Goal: Task Accomplishment & Management: Complete application form

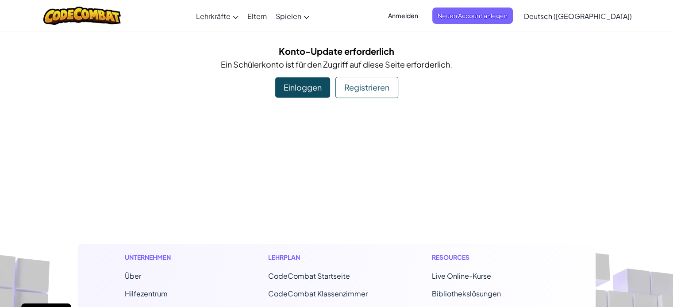
click at [506, 102] on div "Navigation umschalten Lehrkräfte Kostenloses Konto erstellen Lösungen für Schul…" at bounding box center [336, 300] width 673 height 601
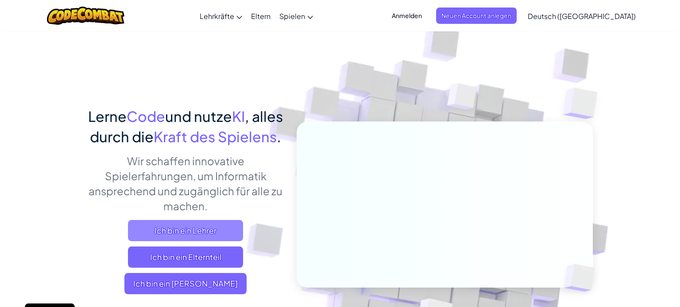
scroll to position [88, 0]
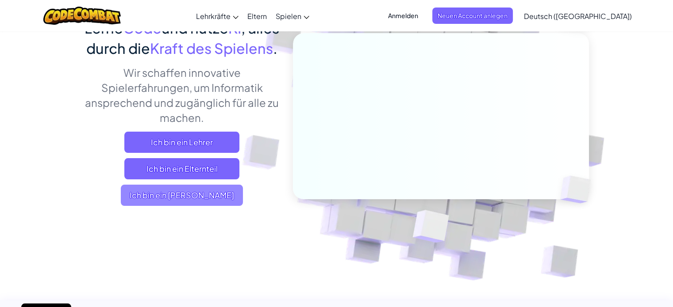
click at [190, 206] on span "Ich bin ein [PERSON_NAME]" at bounding box center [182, 195] width 122 height 21
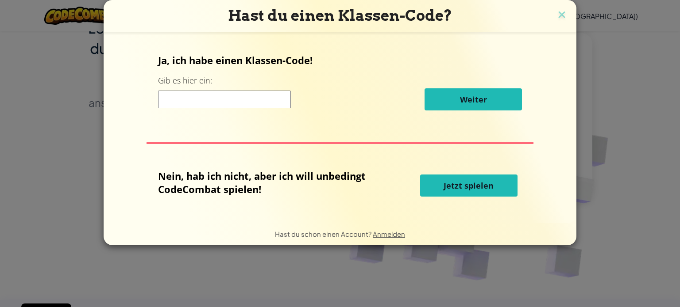
click at [247, 109] on div "Weiter" at bounding box center [340, 99] width 364 height 22
click at [255, 99] on input at bounding box center [224, 100] width 133 height 18
type input "NameFireFly"
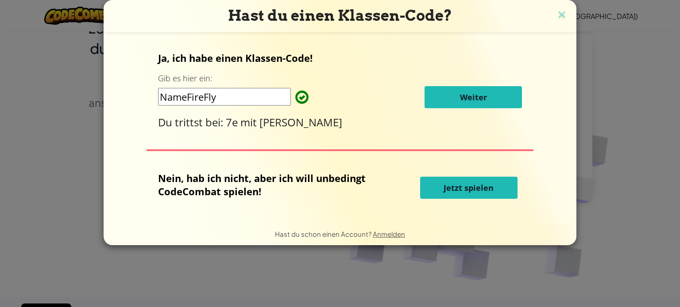
click at [446, 104] on button "Weiter" at bounding box center [472, 97] width 97 height 22
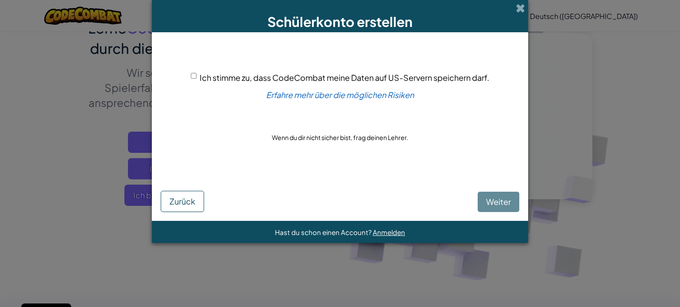
click at [196, 74] on div "Ich stimme zu, dass CodeCombat meine Daten auf US-Servern speichern darf." at bounding box center [340, 77] width 298 height 13
click at [192, 77] on input "Ich stimme zu, dass CodeCombat meine Daten auf US-Servern speichern darf." at bounding box center [194, 76] width 6 height 6
checkbox input "true"
click at [500, 204] on span "Weiter" at bounding box center [498, 202] width 25 height 10
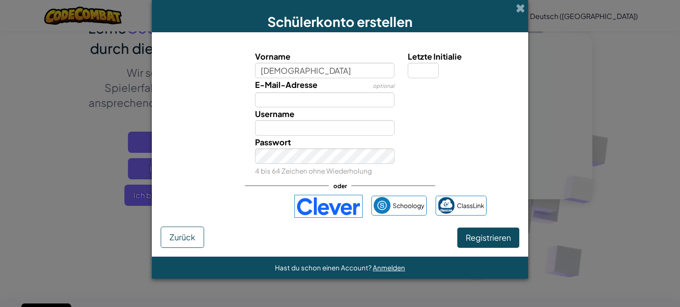
type input "Mariame"
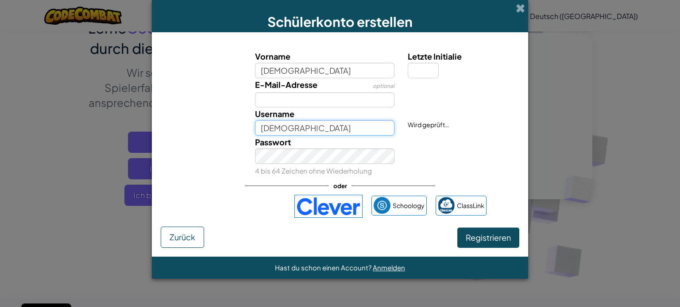
drag, startPoint x: 341, startPoint y: 127, endPoint x: 340, endPoint y: 135, distance: 8.0
click at [340, 129] on input "Mariame" at bounding box center [325, 127] width 140 height 15
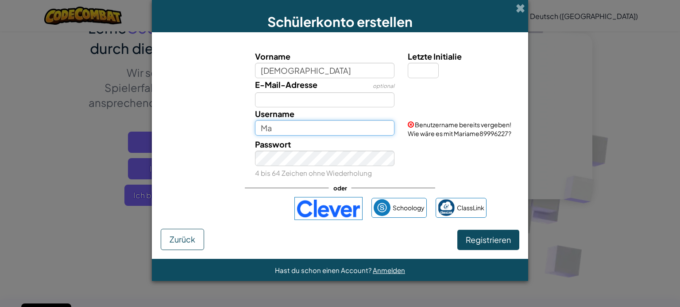
type input "M"
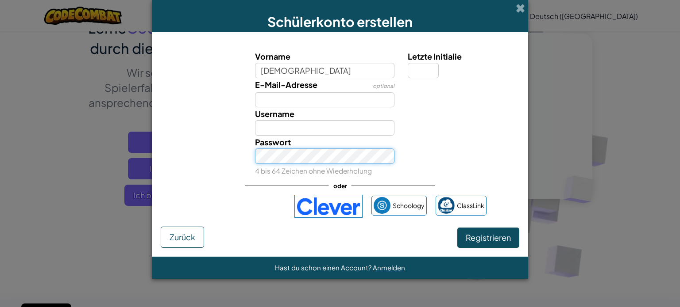
click at [306, 165] on div "Passwort 4 bis 64 Zeichen ohne Wiederholung" at bounding box center [324, 157] width 153 height 42
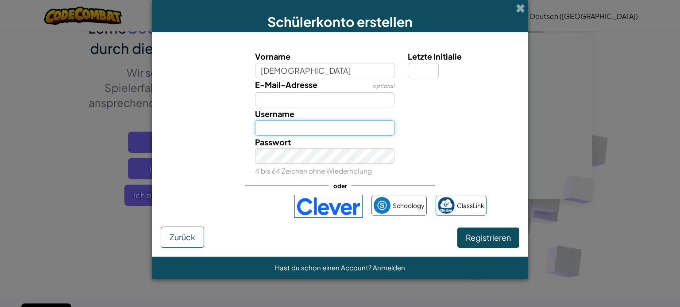
click at [342, 127] on input "Username" at bounding box center [325, 127] width 140 height 15
type input "moe lester"
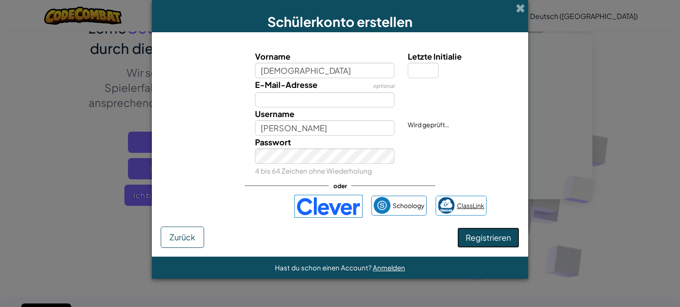
click at [475, 237] on span "Registrieren" at bounding box center [487, 238] width 45 height 10
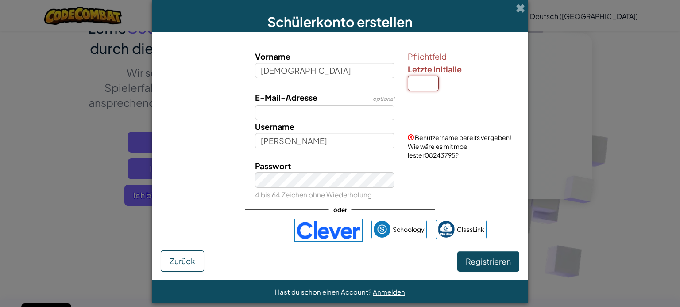
click at [423, 86] on input "Letzte Initialie" at bounding box center [422, 83] width 31 height 15
type input "t"
click at [299, 146] on input "moe lester" at bounding box center [325, 140] width 140 height 15
type input "m"
type input "t"
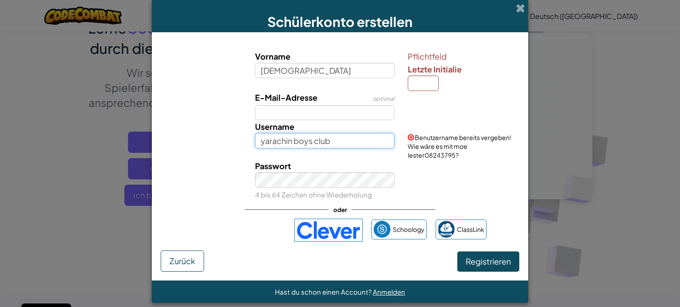
type input "yarachin boys club"
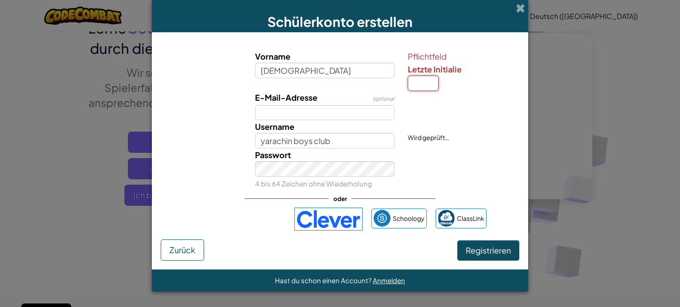
click at [426, 78] on input "Letzte Initialie" at bounding box center [422, 83] width 31 height 15
type input "e"
type input "m"
click at [488, 248] on span "Registrieren" at bounding box center [487, 251] width 45 height 10
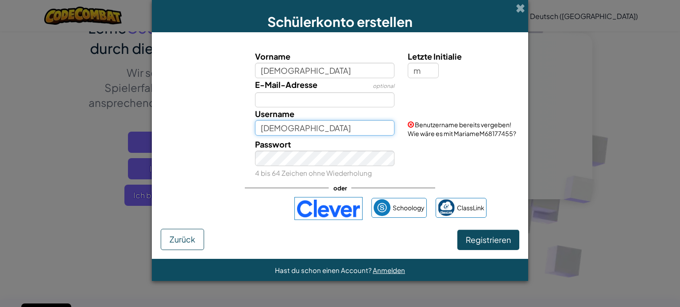
click at [354, 128] on input "MariameM" at bounding box center [325, 127] width 140 height 15
type input "M"
type input "yarachin boys club"
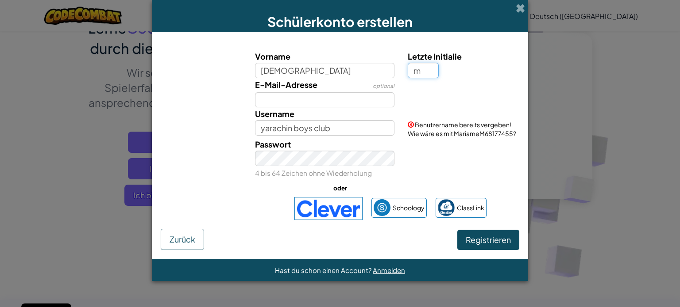
click at [419, 69] on input "m" at bounding box center [422, 70] width 31 height 15
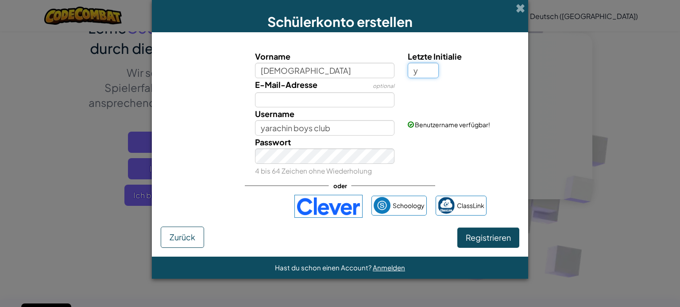
type input "y"
type input "MariameY"
click at [402, 67] on div "Letzte Initialie y" at bounding box center [462, 64] width 123 height 28
click at [420, 74] on input "y" at bounding box center [422, 70] width 31 height 15
type input "s"
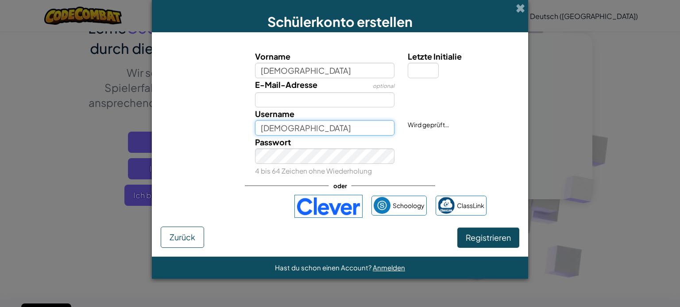
click at [312, 123] on input "Mariame" at bounding box center [325, 127] width 140 height 15
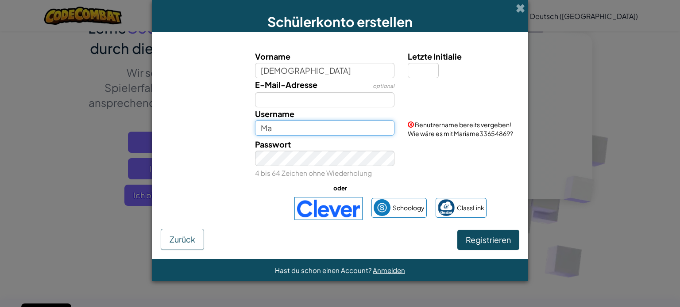
type input "M"
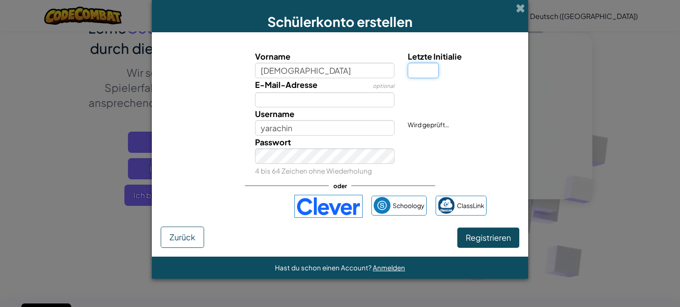
click at [425, 74] on input "Letzte Initialie" at bounding box center [422, 70] width 31 height 15
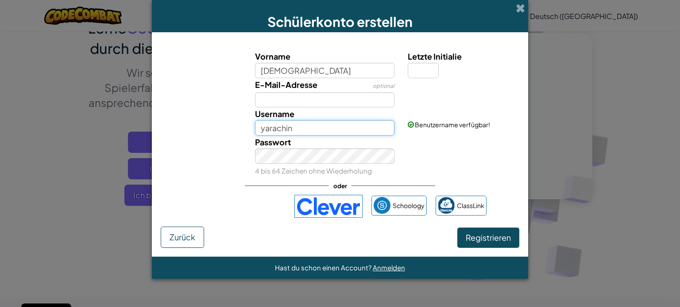
click at [299, 131] on input "yarachin" at bounding box center [325, 127] width 140 height 15
type input "yarachin b club"
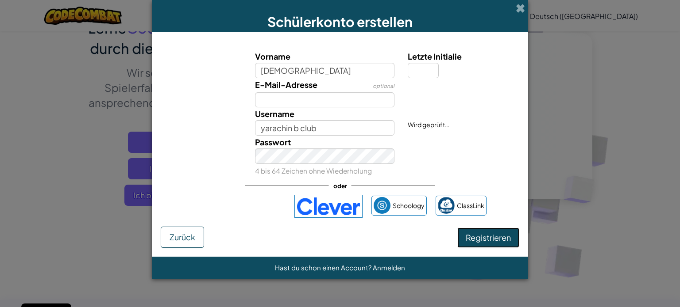
click at [475, 238] on button "Registrieren" at bounding box center [488, 238] width 62 height 20
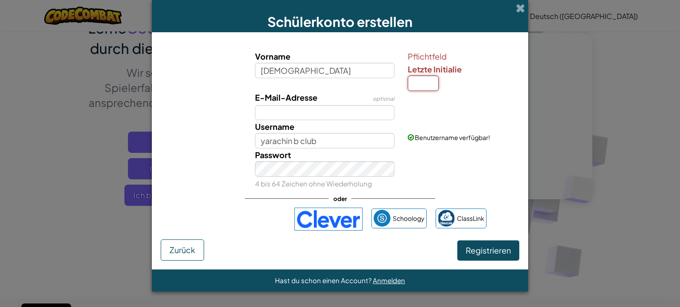
click at [426, 88] on input "Letzte Initialie" at bounding box center [422, 83] width 31 height 15
type input "o"
type input "[DEMOGRAPHIC_DATA]"
click at [481, 248] on button "Registrieren" at bounding box center [488, 251] width 62 height 20
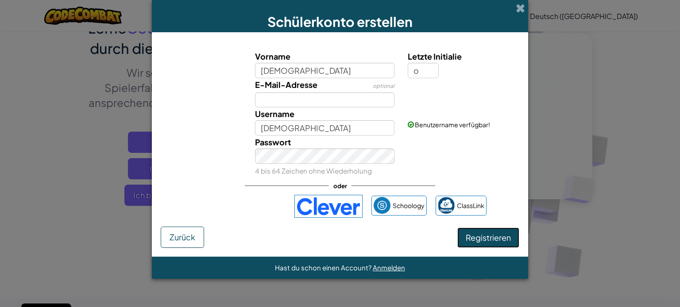
click at [478, 239] on button "Registrieren" at bounding box center [488, 238] width 62 height 20
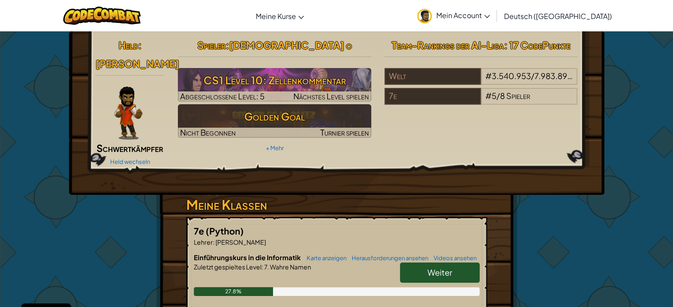
click at [288, 43] on span "[DEMOGRAPHIC_DATA] o" at bounding box center [290, 45] width 123 height 12
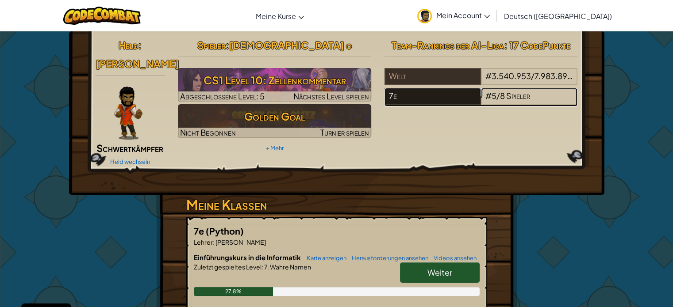
click at [419, 92] on div "7e" at bounding box center [432, 96] width 96 height 17
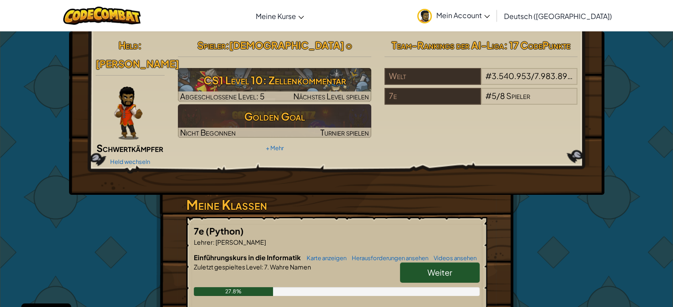
click at [298, 47] on span "[DEMOGRAPHIC_DATA] o" at bounding box center [290, 45] width 123 height 12
drag, startPoint x: 298, startPoint y: 47, endPoint x: 290, endPoint y: 48, distance: 8.1
click at [290, 48] on span "[DEMOGRAPHIC_DATA] o" at bounding box center [290, 45] width 123 height 12
click at [366, 40] on h2 "Spieler : [PERSON_NAME]" at bounding box center [274, 45] width 193 height 19
click at [428, 265] on link "Weiter" at bounding box center [440, 273] width 80 height 20
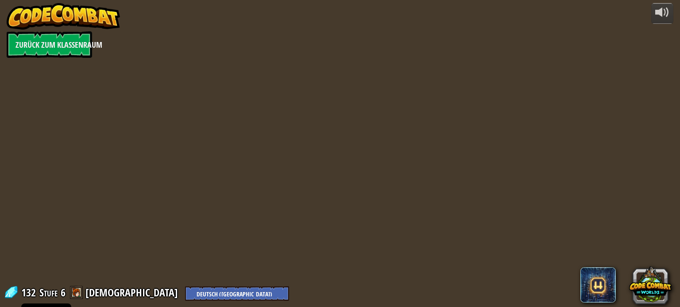
select select "de-DE"
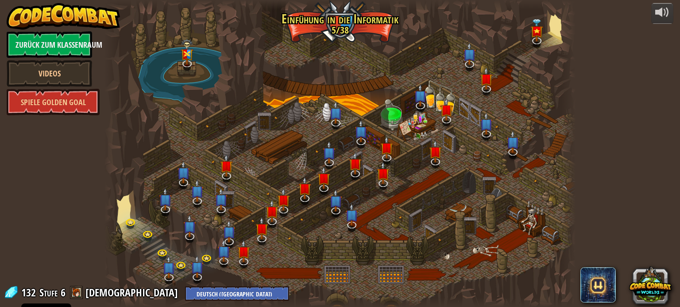
select select "de-DE"
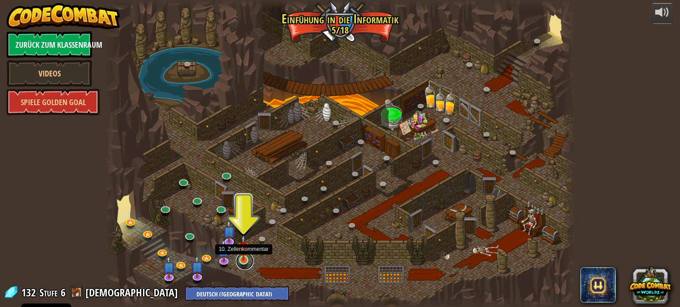
click at [244, 261] on link at bounding box center [245, 262] width 18 height 18
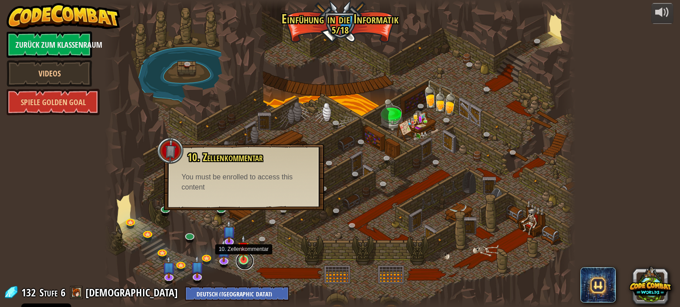
click at [244, 264] on link at bounding box center [245, 262] width 18 height 18
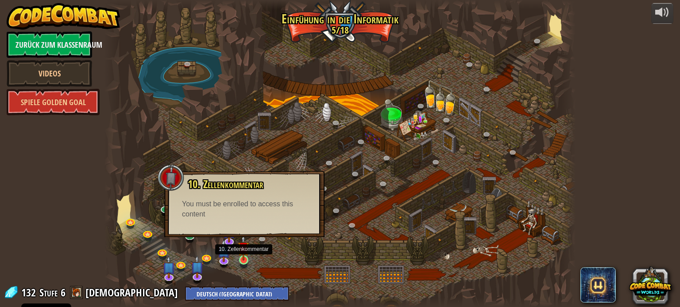
click at [241, 256] on img at bounding box center [244, 248] width 12 height 27
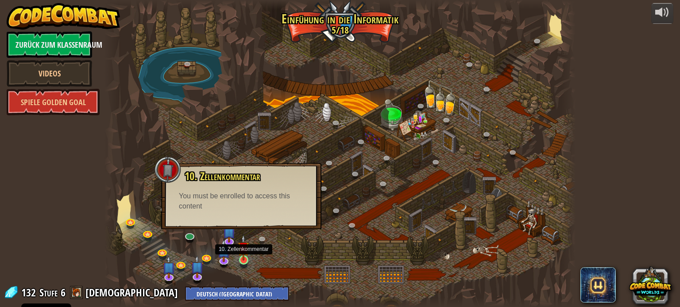
click at [246, 250] on img at bounding box center [244, 248] width 12 height 27
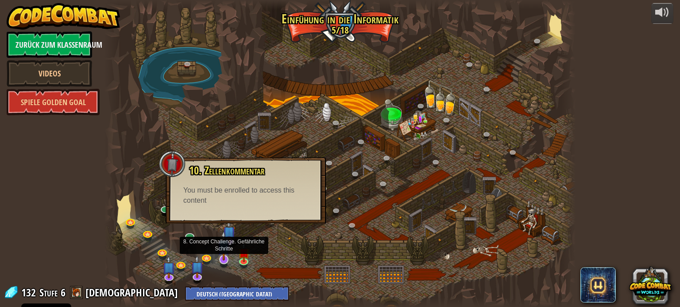
drag, startPoint x: 227, startPoint y: 261, endPoint x: 224, endPoint y: 258, distance: 4.7
click at [227, 261] on div at bounding box center [223, 259] width 9 height 9
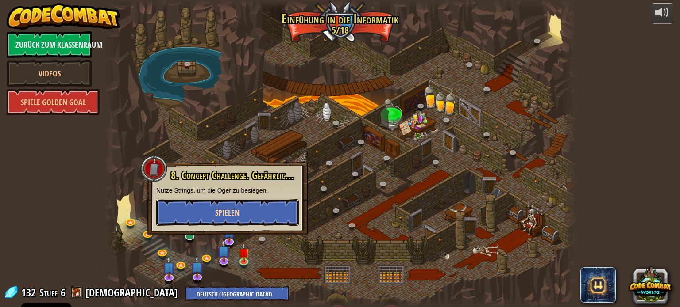
click at [230, 214] on span "Spielen" at bounding box center [227, 213] width 24 height 11
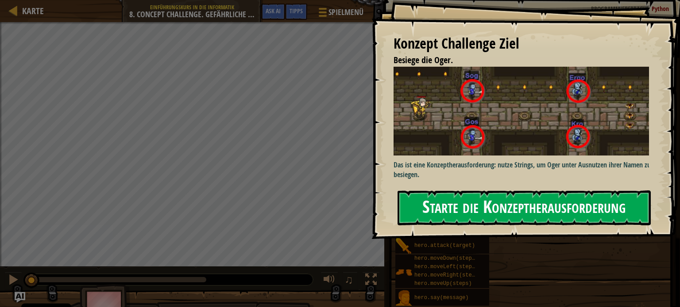
click at [609, 214] on button "Starte die Konzeptherausforderung" at bounding box center [523, 208] width 253 height 35
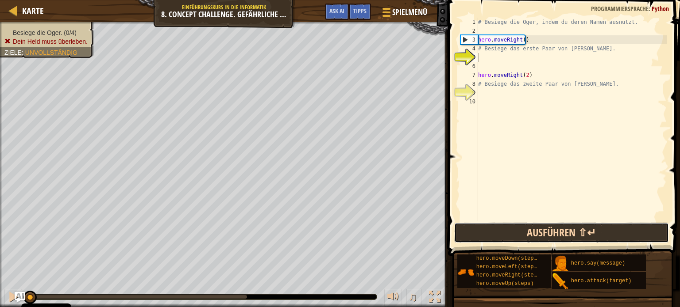
click at [587, 236] on button "Ausführen ⇧↵" at bounding box center [561, 233] width 215 height 20
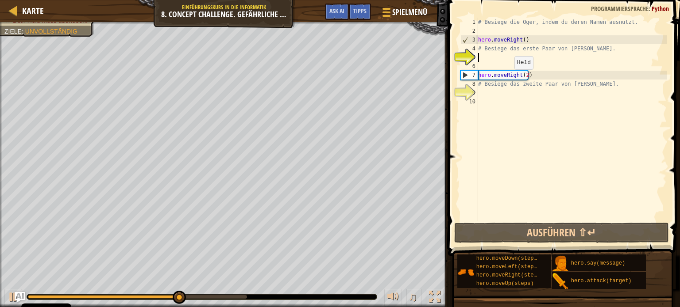
scroll to position [4, 0]
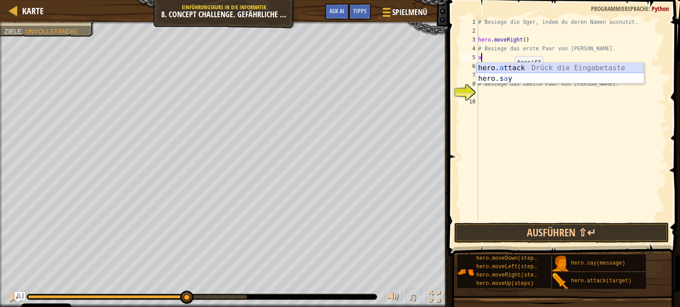
click at [526, 64] on div "hero. a ttack Drück die Eingabetaste hero.s a y Drück die Eingabetaste" at bounding box center [559, 84] width 167 height 42
type textarea "hero.attack("Enemy Name")"
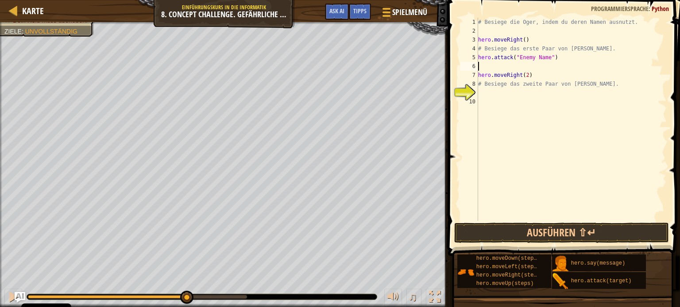
click at [527, 62] on div "# Besiege die Oger, indem du deren Namen ausnutzt. hero . moveRight ( ) # Besie…" at bounding box center [571, 128] width 190 height 221
click at [543, 58] on div "# Besiege die Oger, indem du deren Namen ausnutzt. hero . moveRight ( ) # Besie…" at bounding box center [571, 128] width 190 height 221
click at [545, 55] on div "# Besiege die Oger, indem du deren Namen ausnutzt. hero . moveRight ( ) # Besie…" at bounding box center [571, 128] width 190 height 221
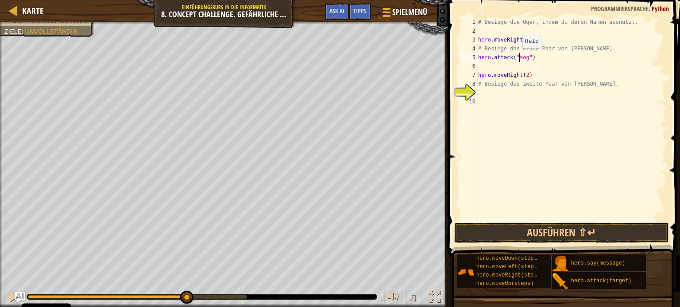
click at [517, 57] on div "# Besiege die Oger, indem du deren Namen ausnutzt. hero . moveRight ( ) # Besie…" at bounding box center [571, 128] width 190 height 221
type textarea "hero.attack("Sog")"
click at [496, 65] on div "# Besiege die Oger, indem du deren Namen ausnutzt. hero . moveRight ( ) # Besie…" at bounding box center [571, 128] width 190 height 221
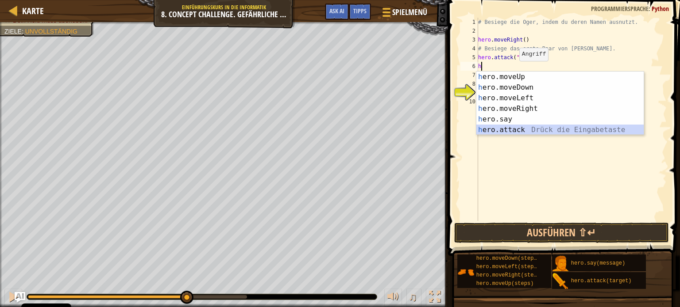
click at [543, 128] on div "h ero.moveUp Drück die Eingabetaste h ero.moveDown Drück die Eingabetaste h ero…" at bounding box center [559, 114] width 167 height 85
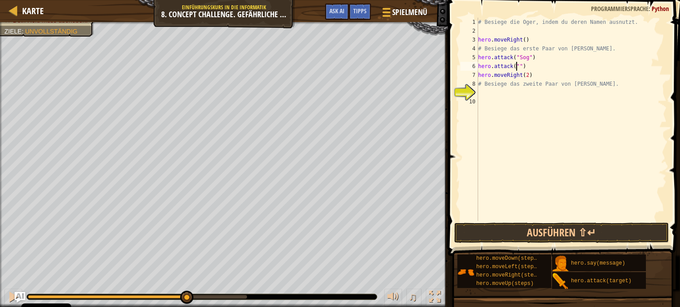
type textarea "hero.attack(")"
